Goal: Transaction & Acquisition: Book appointment/travel/reservation

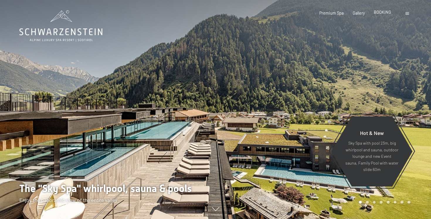
click at [382, 15] on div "BOOKING" at bounding box center [382, 12] width 17 height 6
click at [382, 13] on span "BOOKING" at bounding box center [382, 12] width 17 height 5
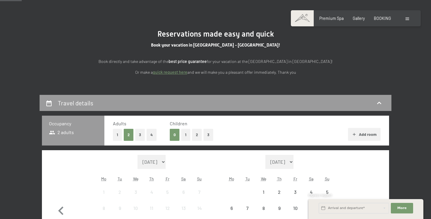
scroll to position [46, 0]
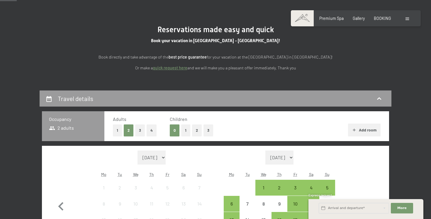
click at [142, 131] on button "3" at bounding box center [140, 131] width 10 height 12
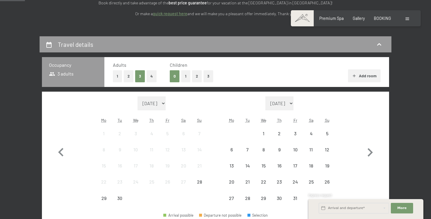
scroll to position [122, 0]
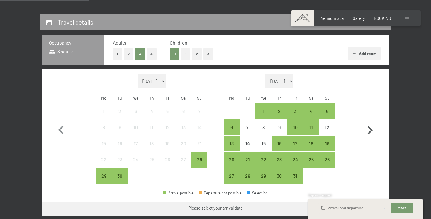
click at [373, 130] on icon "button" at bounding box center [369, 130] width 17 height 17
select select "2025-10-01"
select select "2025-11-01"
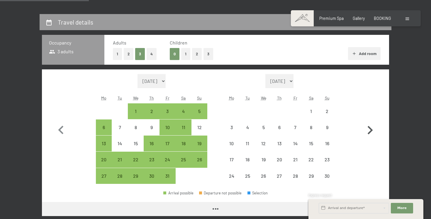
click at [373, 130] on icon "button" at bounding box center [369, 130] width 17 height 17
select select "2025-11-01"
select select "2025-12-01"
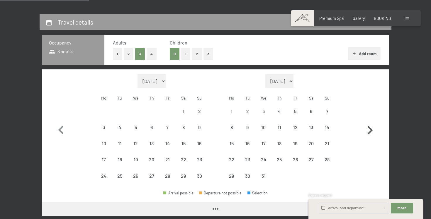
select select "2025-11-01"
select select "2025-12-01"
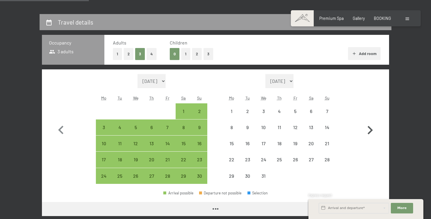
click at [373, 130] on icon "button" at bounding box center [369, 130] width 17 height 17
select select "2025-12-01"
select select "2026-01-01"
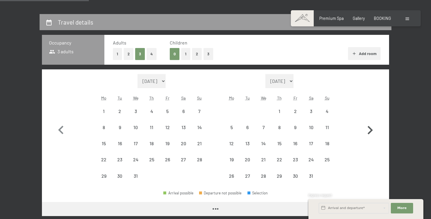
select select "2025-12-01"
select select "2026-01-01"
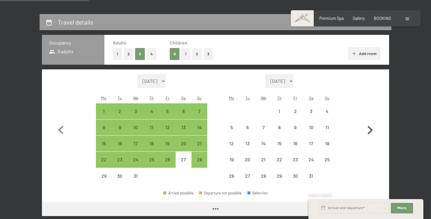
select select "2025-12-01"
select select "2026-01-01"
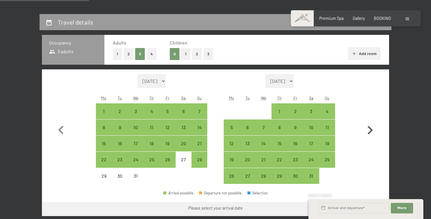
click at [373, 130] on icon "button" at bounding box center [369, 130] width 17 height 17
select select "2026-01-01"
select select "2026-02-01"
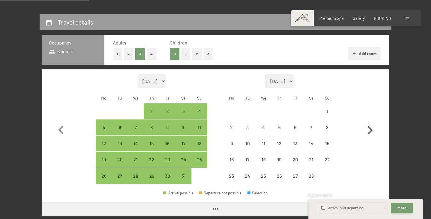
select select "2026-01-01"
select select "2026-02-01"
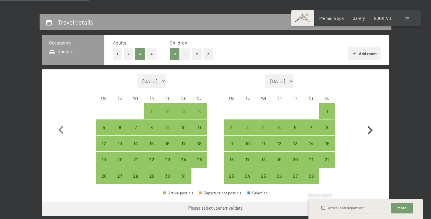
click at [373, 130] on icon "button" at bounding box center [369, 130] width 17 height 17
select select "2026-02-01"
select select "2026-03-01"
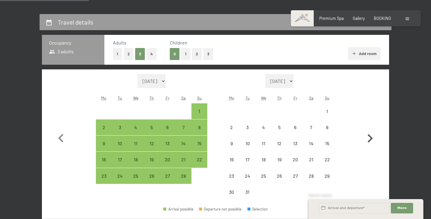
select select "2026-02-01"
select select "2026-03-01"
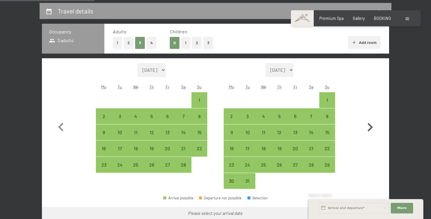
scroll to position [135, 0]
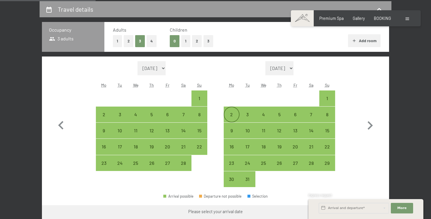
click at [235, 112] on div "2" at bounding box center [231, 114] width 15 height 15
select select "2026-02-01"
select select "2026-03-01"
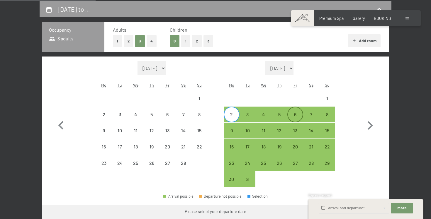
click at [300, 114] on div "6" at bounding box center [295, 119] width 15 height 15
select select "2026-02-01"
select select "2026-03-01"
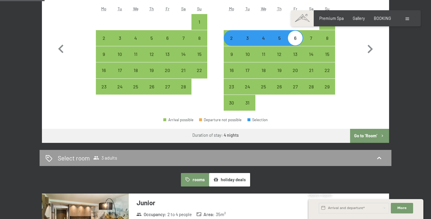
scroll to position [205, 0]
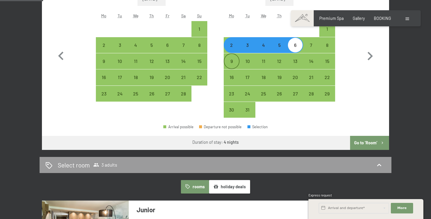
click at [234, 64] on div "9" at bounding box center [231, 66] width 15 height 15
select select "2026-02-01"
select select "2026-03-01"
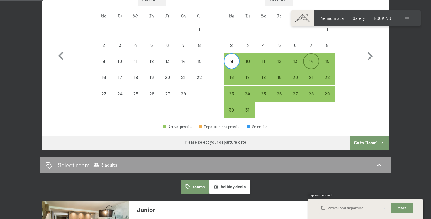
click at [311, 63] on div "14" at bounding box center [311, 66] width 15 height 15
select select "2026-02-01"
select select "2026-03-01"
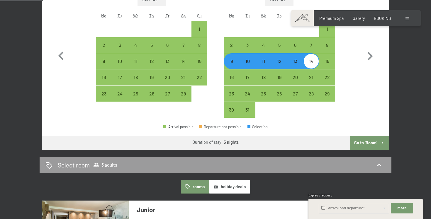
click at [236, 64] on div "9" at bounding box center [231, 66] width 15 height 15
select select "2026-02-01"
select select "2026-03-01"
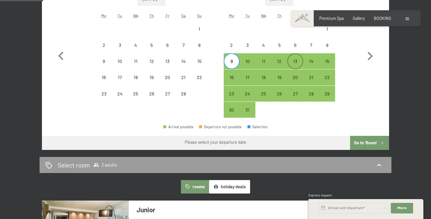
click at [300, 64] on div "13" at bounding box center [295, 66] width 15 height 15
select select "2026-02-01"
select select "2026-03-01"
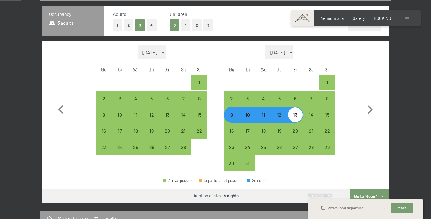
scroll to position [150, 0]
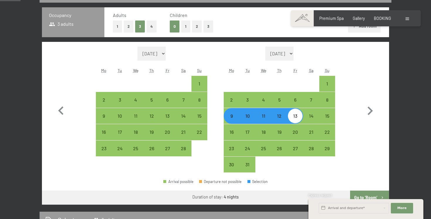
click at [244, 116] on div "10" at bounding box center [247, 121] width 15 height 15
select select "2026-02-01"
select select "2026-03-01"
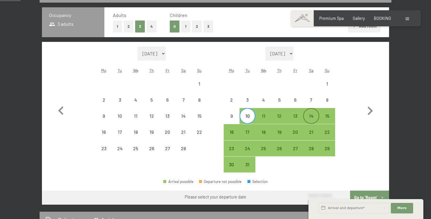
click at [314, 113] on div "14" at bounding box center [311, 116] width 15 height 15
select select "2026-02-01"
select select "2026-03-01"
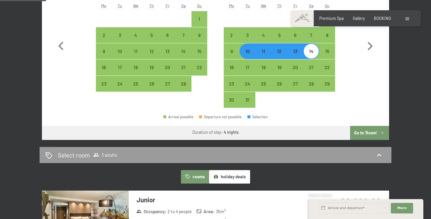
scroll to position [213, 0]
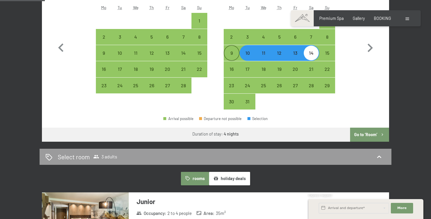
click at [235, 54] on div "9" at bounding box center [231, 58] width 15 height 15
select select "2026-02-01"
select select "2026-03-01"
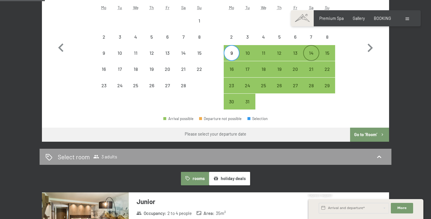
click at [308, 55] on div "14" at bounding box center [311, 58] width 15 height 15
select select "2026-02-01"
select select "2026-03-01"
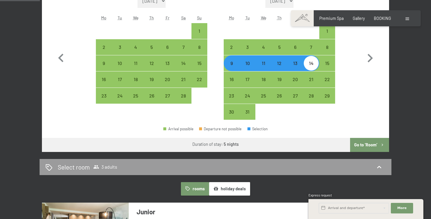
scroll to position [202, 0]
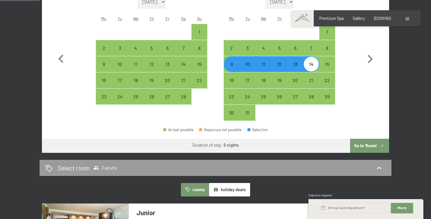
click at [234, 64] on div "9" at bounding box center [231, 69] width 15 height 15
select select "2026-02-01"
select select "2026-03-01"
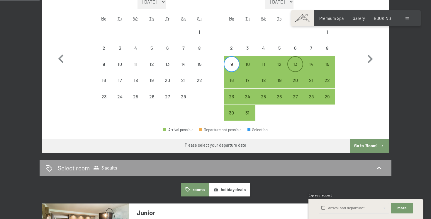
click at [295, 67] on div "13" at bounding box center [295, 69] width 15 height 15
select select "2026-02-01"
select select "2026-03-01"
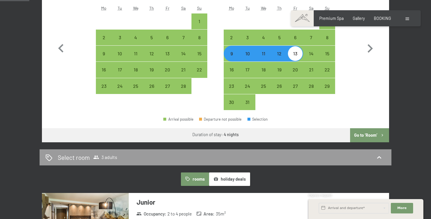
scroll to position [212, 0]
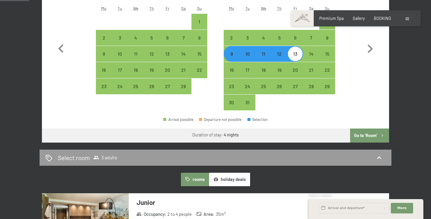
click at [250, 55] on div "10" at bounding box center [247, 59] width 15 height 15
select select "2026-02-01"
select select "2026-03-01"
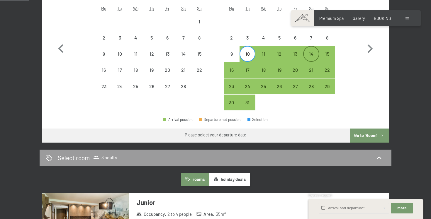
click at [311, 57] on div "14" at bounding box center [311, 59] width 15 height 15
select select "2026-02-01"
select select "2026-03-01"
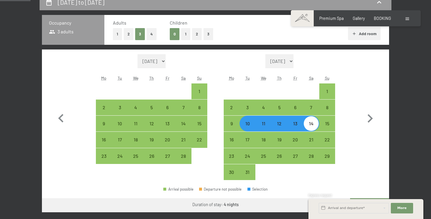
scroll to position [142, 0]
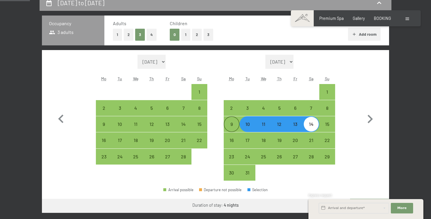
click at [235, 120] on div "9" at bounding box center [231, 124] width 15 height 15
select select "2026-02-01"
select select "2026-03-01"
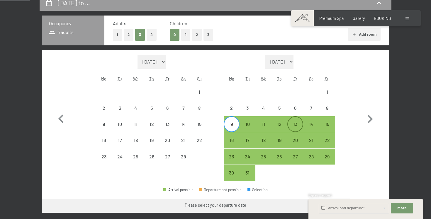
click at [294, 123] on div "13" at bounding box center [295, 129] width 15 height 15
select select "2026-02-01"
select select "2026-03-01"
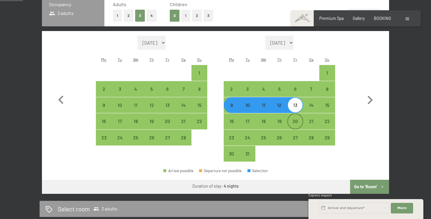
scroll to position [157, 0]
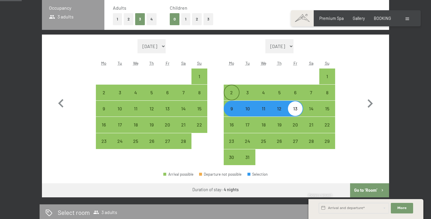
click at [235, 94] on div "2" at bounding box center [231, 97] width 15 height 15
select select "2026-02-01"
select select "2026-03-01"
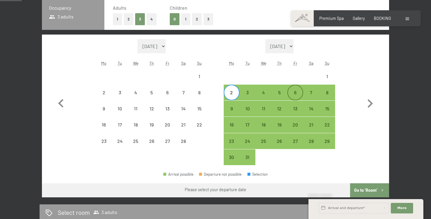
click at [297, 95] on div "6" at bounding box center [295, 97] width 15 height 15
select select "2026-02-01"
select select "2026-03-01"
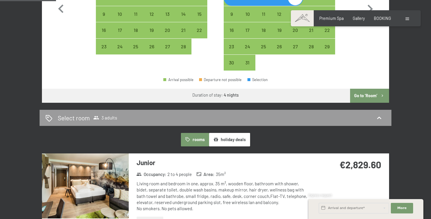
scroll to position [238, 0]
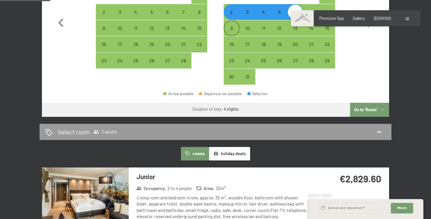
click at [226, 26] on div "9" at bounding box center [231, 33] width 15 height 15
select select "2026-02-01"
select select "2026-03-01"
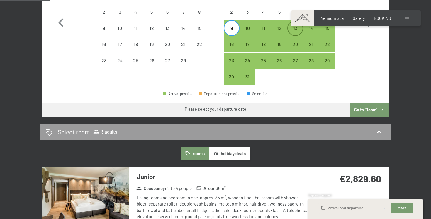
click at [299, 33] on div "13" at bounding box center [295, 33] width 15 height 15
select select "2026-02-01"
select select "2026-03-01"
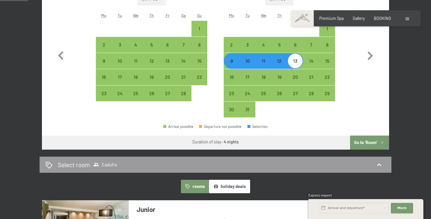
scroll to position [205, 0]
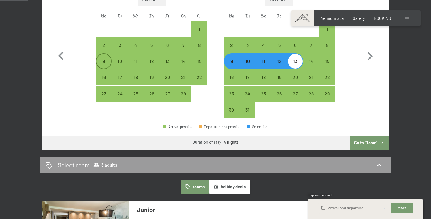
click at [106, 62] on div "9" at bounding box center [103, 66] width 15 height 15
select select "2026-02-01"
select select "2026-03-01"
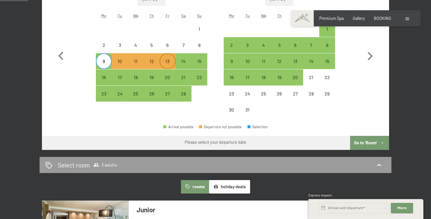
click at [168, 67] on div "13" at bounding box center [167, 66] width 15 height 15
select select "2026-02-01"
select select "2026-03-01"
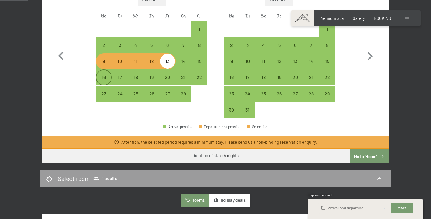
click at [106, 76] on div "16" at bounding box center [103, 82] width 15 height 15
select select "2026-02-01"
select select "2026-03-01"
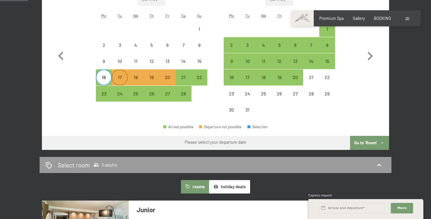
click at [114, 84] on div "17" at bounding box center [119, 82] width 15 height 15
select select "2026-02-01"
select select "2026-03-01"
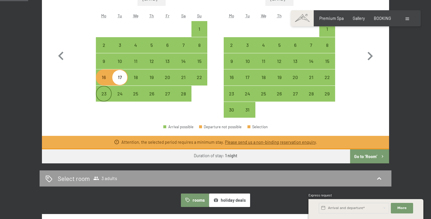
click at [108, 91] on div "23" at bounding box center [103, 98] width 15 height 15
select select "2026-02-01"
select select "2026-03-01"
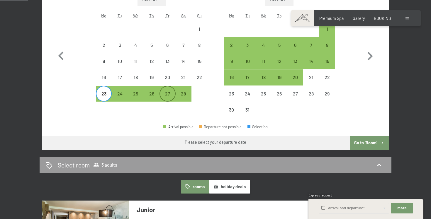
click at [165, 97] on div "27" at bounding box center [167, 98] width 15 height 15
select select "2026-02-01"
select select "2026-03-01"
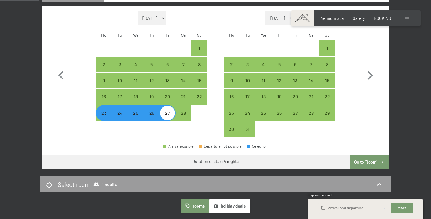
scroll to position [183, 0]
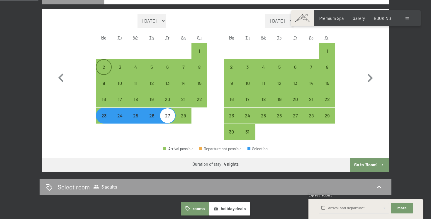
click at [105, 67] on div "2" at bounding box center [103, 72] width 15 height 15
select select "2026-02-01"
select select "2026-03-01"
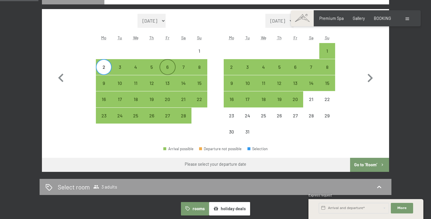
click at [168, 68] on div "6" at bounding box center [167, 72] width 15 height 15
select select "2026-02-01"
select select "2026-03-01"
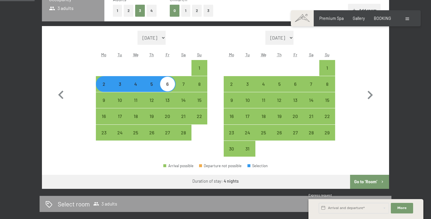
scroll to position [164, 0]
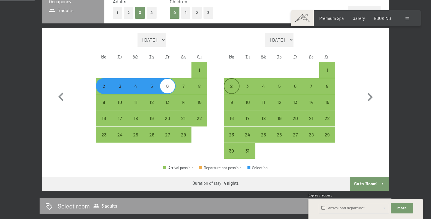
click at [229, 90] on div "2" at bounding box center [231, 91] width 15 height 15
select select "2026-02-01"
select select "2026-03-01"
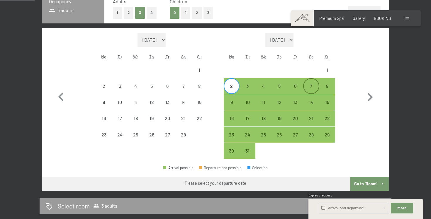
click at [312, 88] on div "7" at bounding box center [311, 91] width 15 height 15
select select "2026-02-01"
select select "2026-03-01"
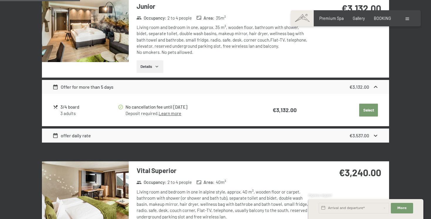
scroll to position [409, 0]
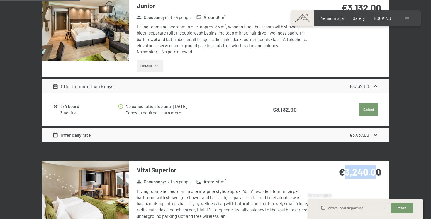
drag, startPoint x: 345, startPoint y: 173, endPoint x: 376, endPoint y: 173, distance: 31.7
click at [376, 173] on strong "€3,240.00" at bounding box center [360, 171] width 42 height 11
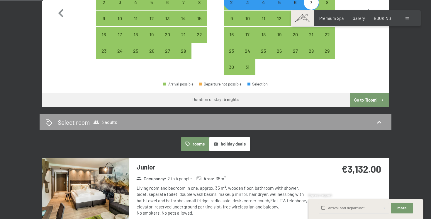
scroll to position [215, 0]
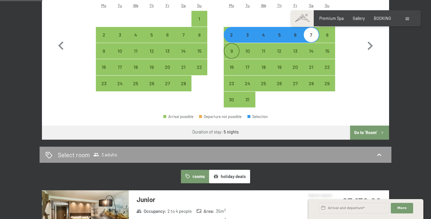
click at [233, 52] on div "9" at bounding box center [231, 56] width 15 height 15
select select "2026-02-01"
select select "2026-03-01"
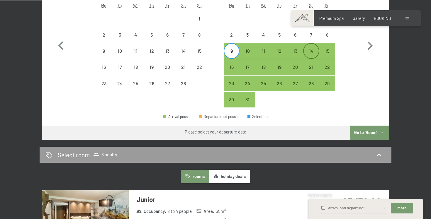
click at [312, 49] on div "14" at bounding box center [311, 56] width 15 height 15
select select "2026-02-01"
select select "2026-03-01"
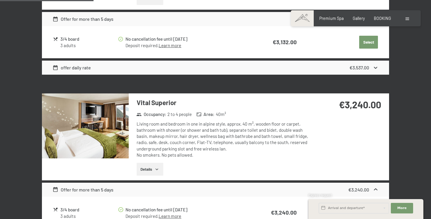
scroll to position [478, 0]
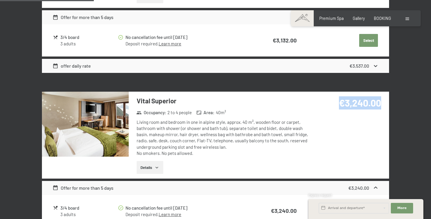
drag, startPoint x: 335, startPoint y: 101, endPoint x: 381, endPoint y: 103, distance: 45.8
click at [381, 103] on div "€3,240.00" at bounding box center [348, 102] width 65 height 13
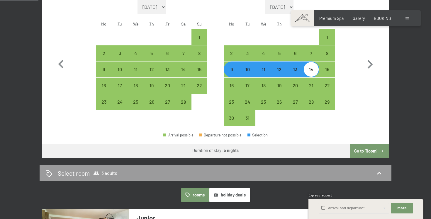
scroll to position [195, 0]
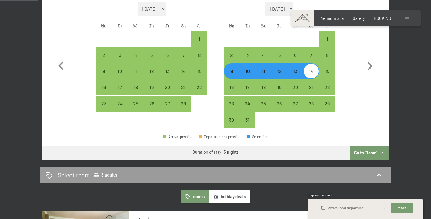
click at [227, 73] on div "9" at bounding box center [231, 76] width 15 height 15
select select "2026-02-01"
select select "2026-03-01"
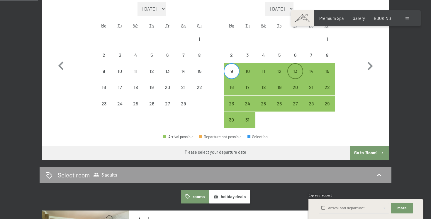
click at [301, 71] on div "13" at bounding box center [295, 76] width 15 height 15
select select "2026-02-01"
select select "2026-03-01"
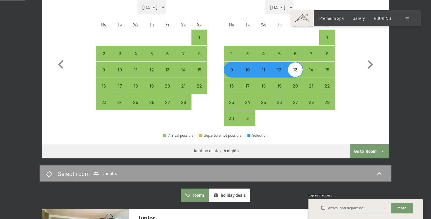
scroll to position [183, 0]
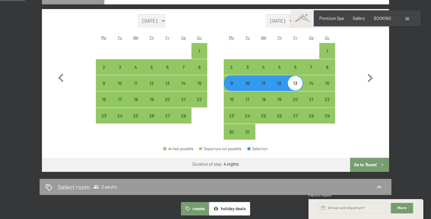
click at [234, 89] on div "9" at bounding box center [231, 88] width 15 height 15
select select "2026-02-01"
select select "2026-03-01"
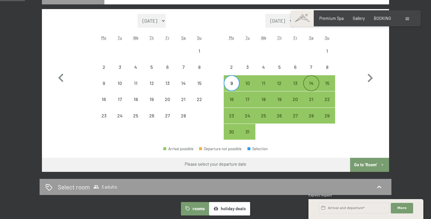
click at [312, 85] on div "14" at bounding box center [311, 88] width 15 height 15
select select "2026-02-01"
select select "2026-03-01"
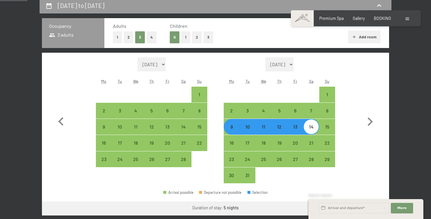
scroll to position [140, 0]
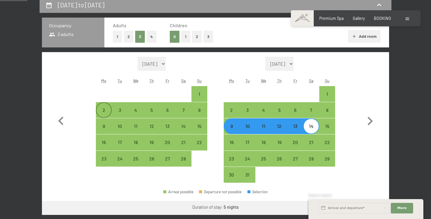
click at [108, 108] on div "2" at bounding box center [103, 115] width 15 height 15
select select "2026-02-01"
select select "2026-03-01"
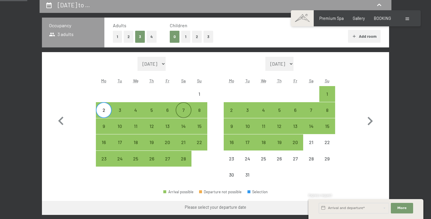
click at [185, 108] on div "7" at bounding box center [183, 110] width 15 height 15
select select "2026-02-01"
select select "2026-03-01"
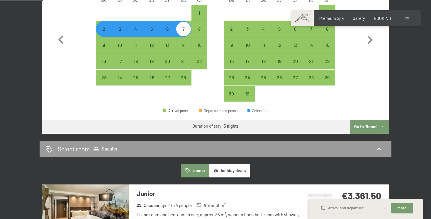
scroll to position [220, 0]
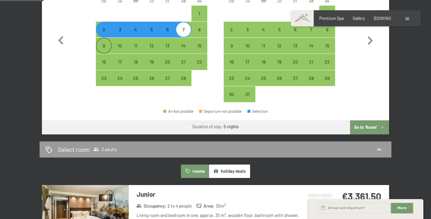
click at [104, 46] on div "9" at bounding box center [103, 50] width 15 height 15
select select "2026-02-01"
select select "2026-03-01"
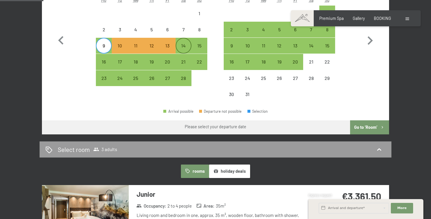
click at [181, 46] on div "14" at bounding box center [183, 50] width 15 height 15
select select "2026-02-01"
select select "2026-03-01"
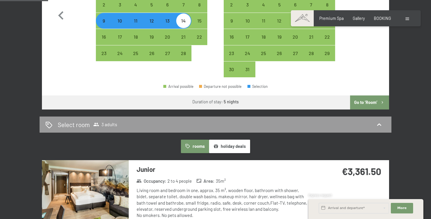
scroll to position [245, 0]
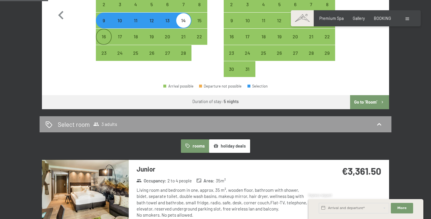
click at [106, 41] on div "16" at bounding box center [103, 41] width 15 height 15
select select "2026-02-01"
select select "2026-03-01"
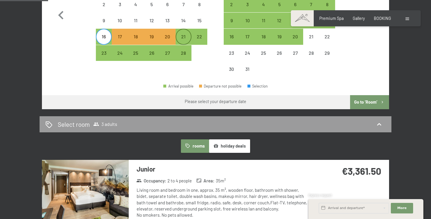
click at [182, 38] on div "21" at bounding box center [183, 41] width 15 height 15
select select "2026-02-01"
select select "2026-03-01"
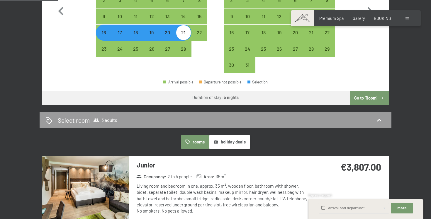
scroll to position [247, 0]
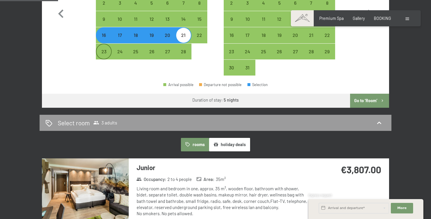
click at [109, 55] on div "23" at bounding box center [103, 56] width 15 height 15
select select "2026-02-01"
select select "2026-03-01"
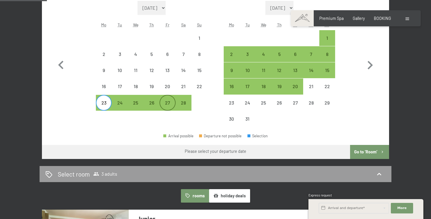
scroll to position [193, 0]
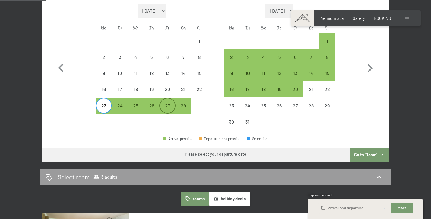
click at [172, 106] on div "27" at bounding box center [167, 110] width 15 height 15
select select "2026-02-01"
select select "2026-03-01"
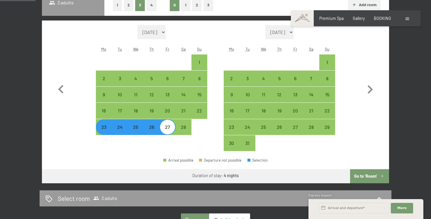
scroll to position [161, 0]
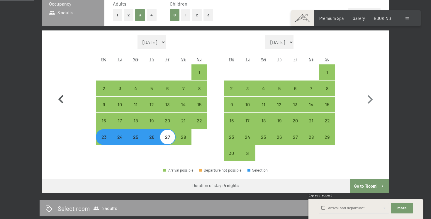
click at [59, 94] on icon "button" at bounding box center [60, 99] width 17 height 17
select select "2026-01-01"
select select "2026-02-01"
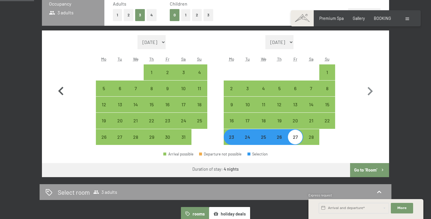
click at [59, 94] on icon "button" at bounding box center [60, 91] width 17 height 17
select select "2025-12-01"
select select "2026-01-01"
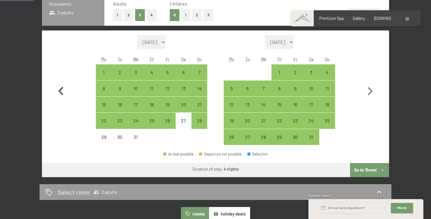
click at [59, 94] on icon "button" at bounding box center [60, 91] width 17 height 17
select select "2025-11-01"
select select "2025-12-01"
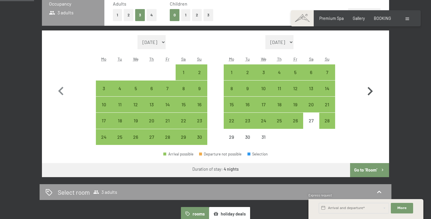
click at [367, 89] on icon "button" at bounding box center [369, 91] width 17 height 17
select select "2025-12-01"
select select "2026-01-01"
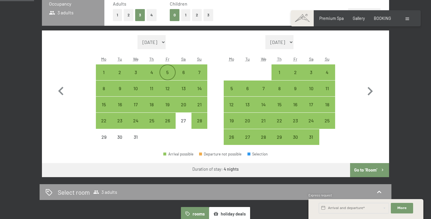
click at [168, 74] on div "5" at bounding box center [167, 77] width 15 height 15
select select "2025-12-01"
select select "2026-01-01"
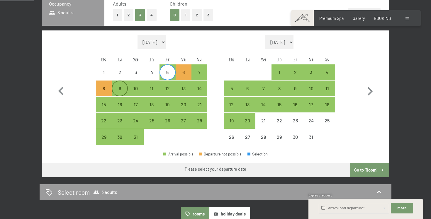
click at [119, 90] on div "9" at bounding box center [119, 93] width 15 height 15
select select "2025-12-01"
select select "2026-01-01"
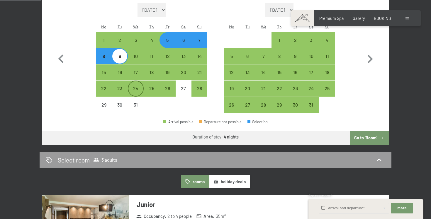
scroll to position [193, 0]
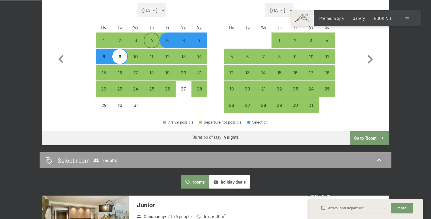
click at [156, 43] on div "4" at bounding box center [151, 45] width 15 height 15
select select "2025-12-01"
select select "2026-01-01"
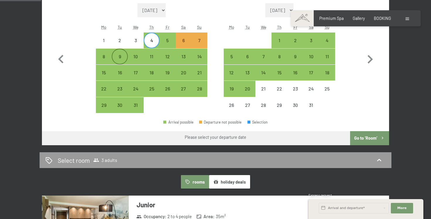
click at [126, 57] on div "9" at bounding box center [119, 61] width 15 height 15
select select "2025-12-01"
select select "2026-01-01"
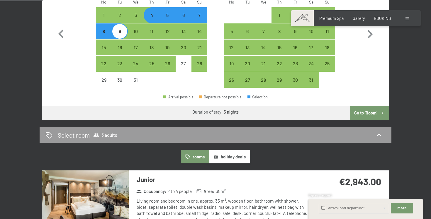
scroll to position [215, 0]
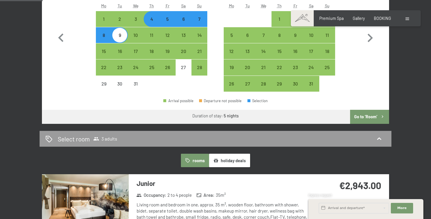
click at [162, 24] on div "5" at bounding box center [167, 24] width 15 height 15
select select "2025-12-01"
select select "2026-01-01"
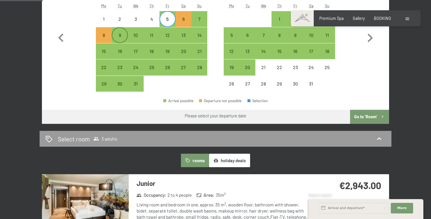
click at [123, 38] on div "9" at bounding box center [119, 40] width 15 height 15
select select "2025-12-01"
select select "2026-01-01"
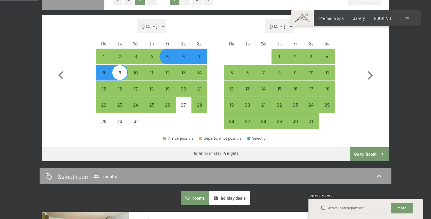
scroll to position [177, 0]
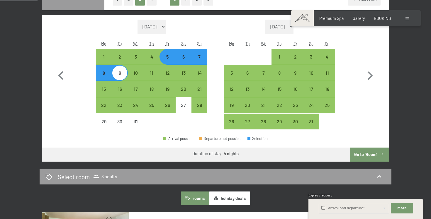
click at [106, 74] on div "8" at bounding box center [103, 78] width 15 height 15
select select "2025-12-01"
select select "2026-01-01"
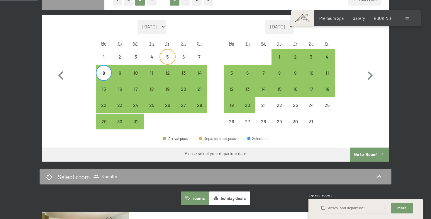
click at [163, 62] on div "5" at bounding box center [167, 62] width 15 height 15
select select "2025-12-01"
select select "2026-01-01"
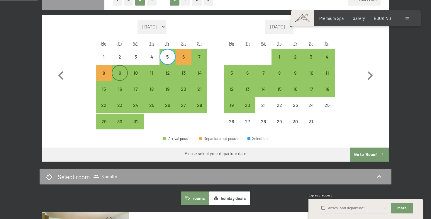
click at [118, 76] on div "9" at bounding box center [119, 78] width 15 height 15
select select "2025-12-01"
select select "2026-01-01"
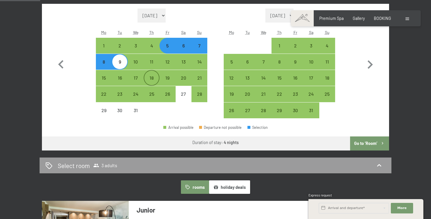
scroll to position [188, 0]
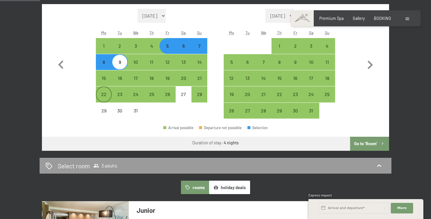
click at [108, 94] on div "22" at bounding box center [103, 99] width 15 height 15
select select "2025-12-01"
select select "2026-01-01"
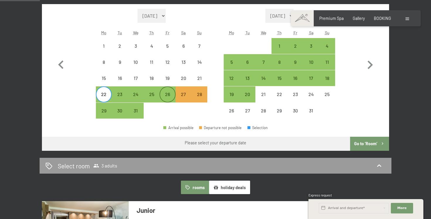
click at [171, 95] on div "26" at bounding box center [167, 99] width 15 height 15
select select "2025-12-01"
select select "2026-01-01"
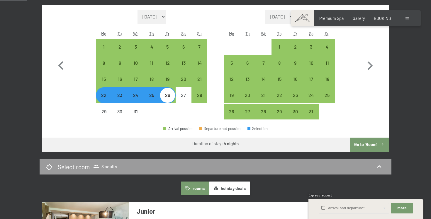
scroll to position [178, 0]
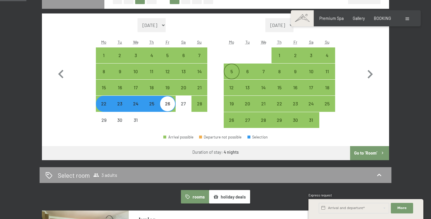
click at [229, 72] on div "5" at bounding box center [231, 76] width 15 height 15
select select "2025-12-01"
select select "2026-01-01"
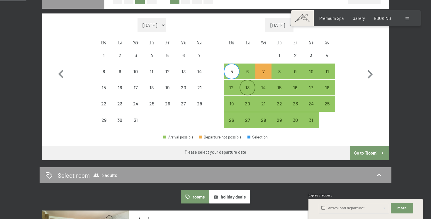
click at [241, 86] on div "13" at bounding box center [247, 92] width 15 height 15
select select "2025-12-01"
select select "2026-01-01"
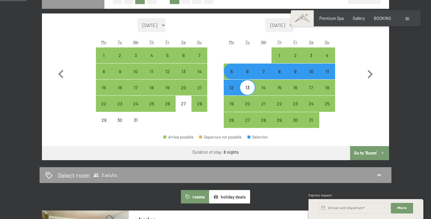
click at [235, 86] on div "12" at bounding box center [231, 92] width 15 height 15
select select "2025-12-01"
select select "2026-01-01"
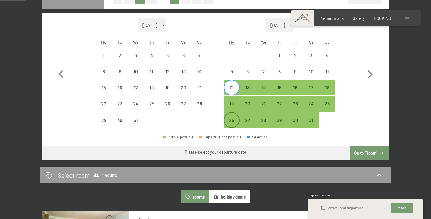
click at [232, 118] on div "26" at bounding box center [231, 125] width 15 height 15
select select "2025-12-01"
select select "2026-01-01"
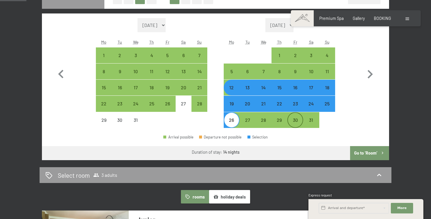
click at [297, 125] on div "30" at bounding box center [295, 125] width 15 height 15
select select "2025-12-01"
select select "2026-01-01"
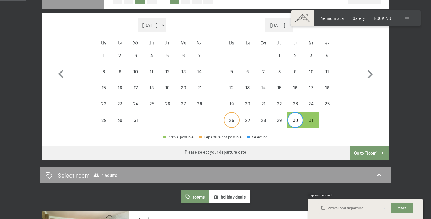
click at [236, 121] on div "26" at bounding box center [231, 125] width 15 height 15
select select "2025-12-01"
select select "2026-01-01"
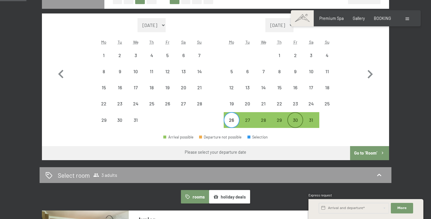
click at [290, 120] on div "30" at bounding box center [295, 125] width 15 height 15
select select "2025-12-01"
select select "2026-01-01"
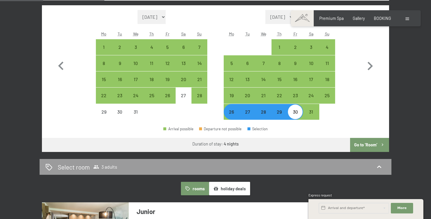
scroll to position [186, 0]
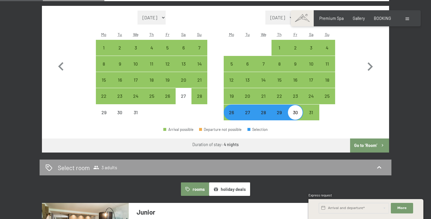
click at [237, 116] on div "26" at bounding box center [231, 117] width 15 height 15
select select "2025-12-01"
select select "2026-01-01"
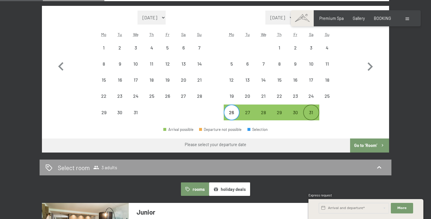
click at [308, 114] on div "31" at bounding box center [311, 117] width 15 height 15
select select "2025-12-01"
select select "2026-01-01"
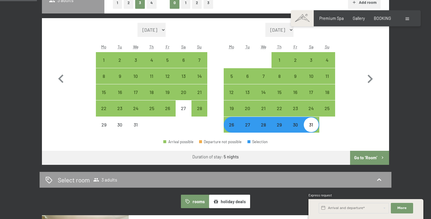
scroll to position [171, 0]
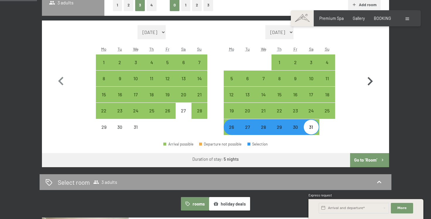
click at [365, 83] on icon "button" at bounding box center [369, 81] width 17 height 17
select select "2026-01-01"
select select "2026-02-01"
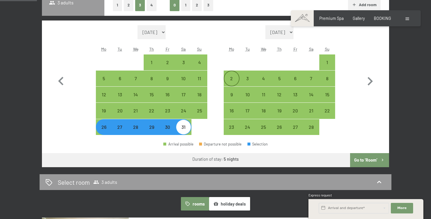
click at [229, 80] on div "2" at bounding box center [231, 83] width 15 height 15
select select "2026-01-01"
select select "2026-02-01"
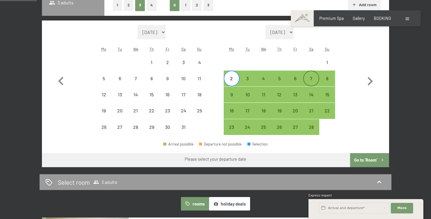
click at [307, 79] on div "7" at bounding box center [311, 83] width 15 height 15
select select "2026-01-01"
select select "2026-02-01"
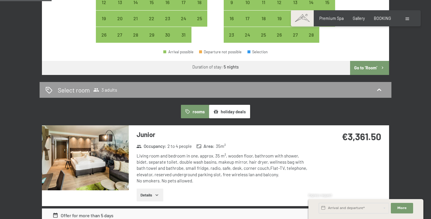
scroll to position [260, 0]
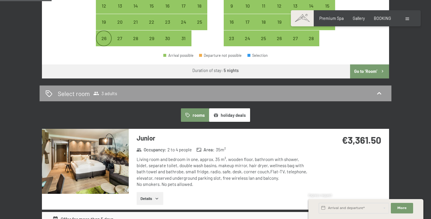
click at [106, 43] on div "26" at bounding box center [103, 43] width 15 height 15
select select "2026-01-01"
select select "2026-02-01"
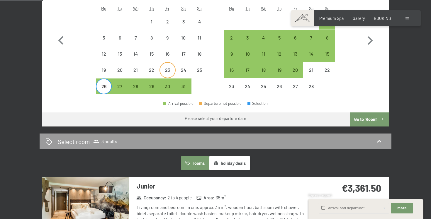
scroll to position [212, 0]
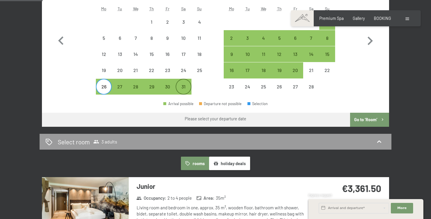
click at [180, 83] on div "31" at bounding box center [183, 86] width 15 height 15
select select "2026-01-01"
select select "2026-02-01"
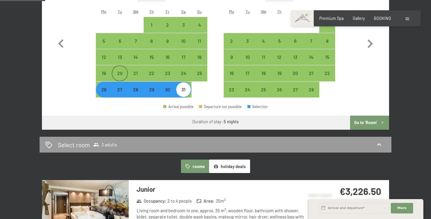
scroll to position [208, 0]
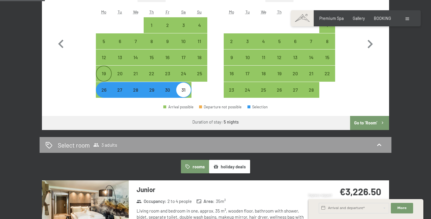
click at [108, 78] on div "19" at bounding box center [103, 78] width 15 height 15
select select "2026-01-01"
select select "2026-02-01"
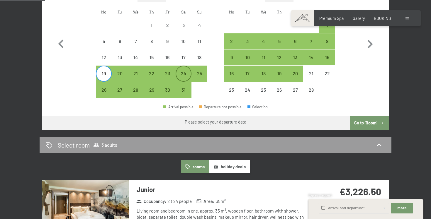
click at [186, 78] on div "24" at bounding box center [183, 78] width 15 height 15
select select "2026-01-01"
select select "2026-02-01"
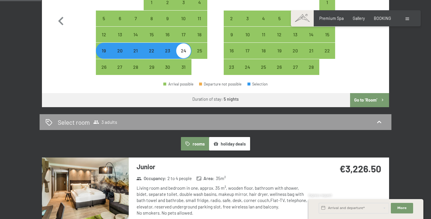
scroll to position [183, 0]
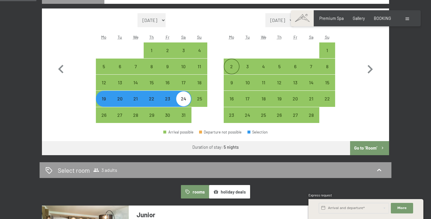
click at [230, 72] on div "2" at bounding box center [231, 71] width 15 height 15
select select "2026-01-01"
select select "2026-02-01"
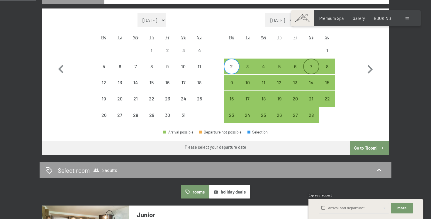
click at [316, 70] on div "7" at bounding box center [311, 71] width 15 height 15
select select "2026-01-01"
select select "2026-02-01"
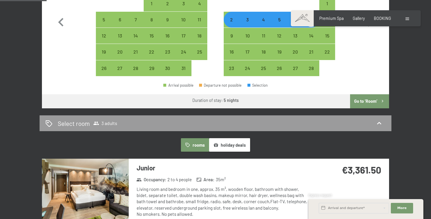
scroll to position [222, 0]
